Goal: Task Accomplishment & Management: Manage account settings

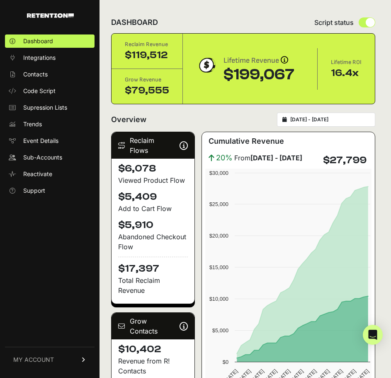
click at [345, 115] on div "2025-08-09 - 2025-09-08" at bounding box center [326, 119] width 98 height 14
click at [342, 119] on input "2025-08-09 - 2025-09-08" at bounding box center [330, 119] width 80 height 7
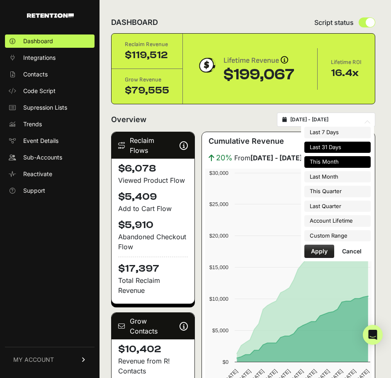
click at [337, 166] on li "This Month" at bounding box center [338, 162] width 66 height 12
type input "[DATE] - [DATE]"
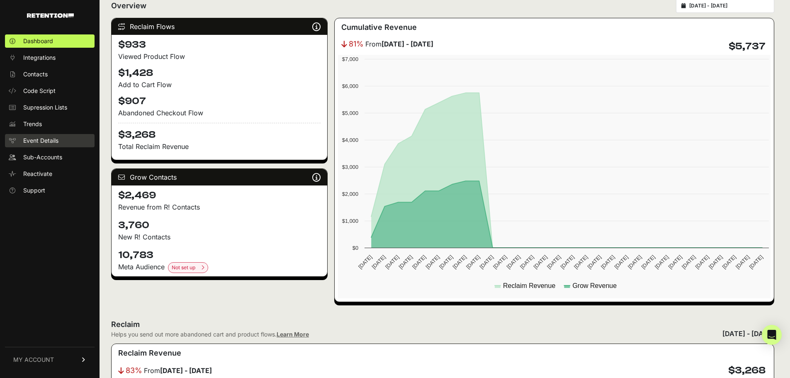
scroll to position [2, 0]
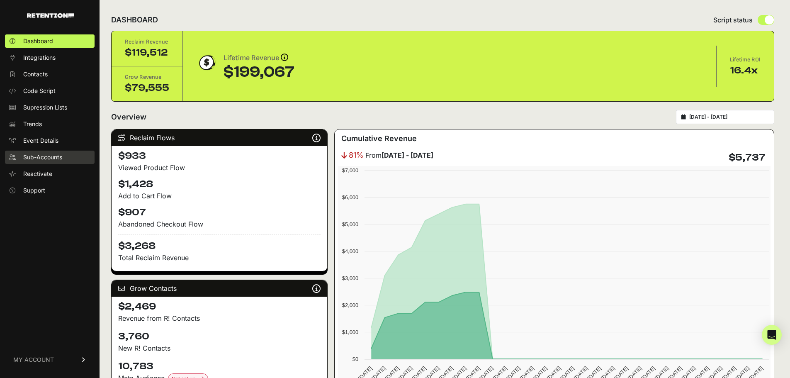
click at [34, 155] on span "Sub-Accounts" at bounding box center [42, 157] width 39 height 8
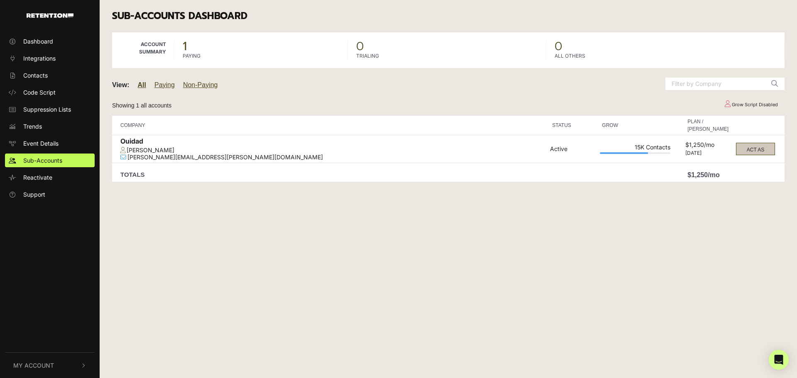
click at [774, 152] on button "ACT AS" at bounding box center [755, 149] width 39 height 12
